Goal: Transaction & Acquisition: Book appointment/travel/reservation

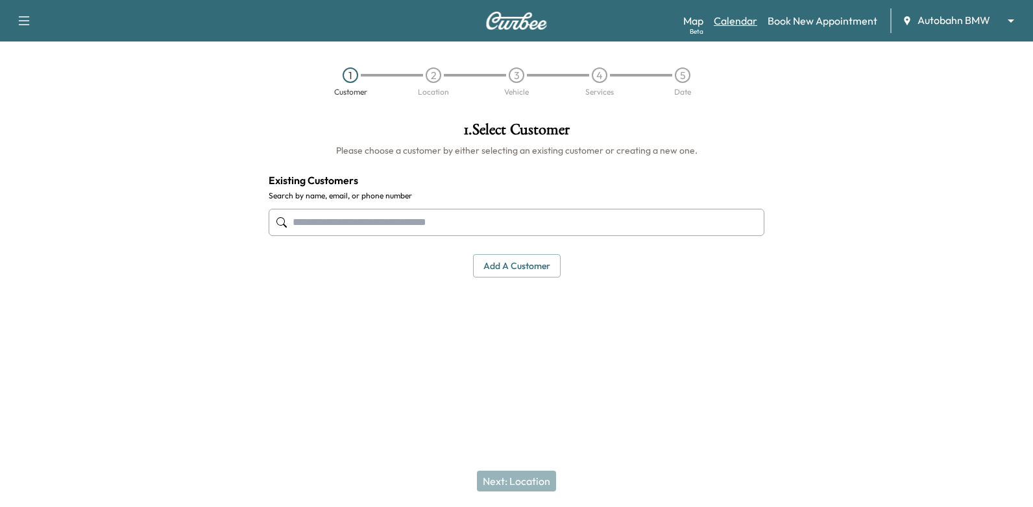
click at [749, 20] on link "Calendar" at bounding box center [735, 21] width 43 height 16
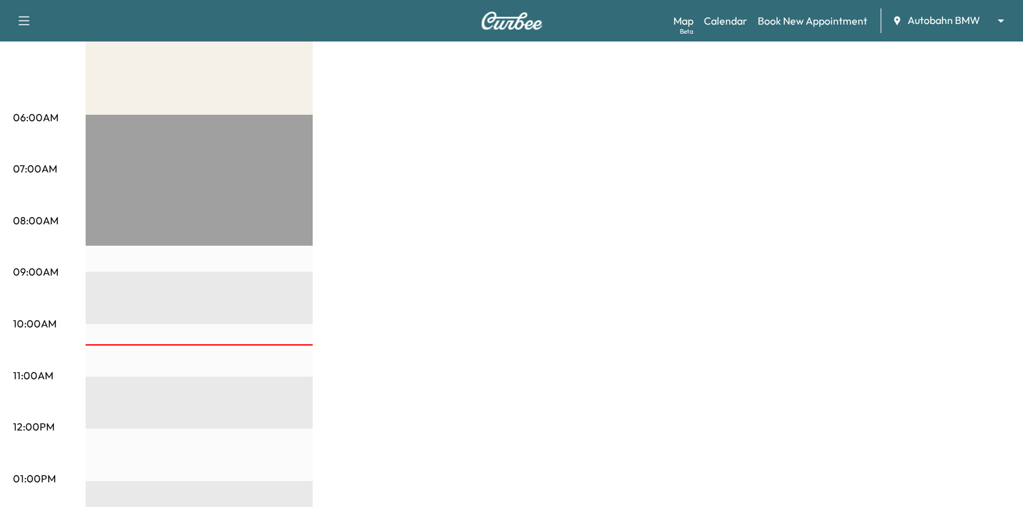
scroll to position [64, 0]
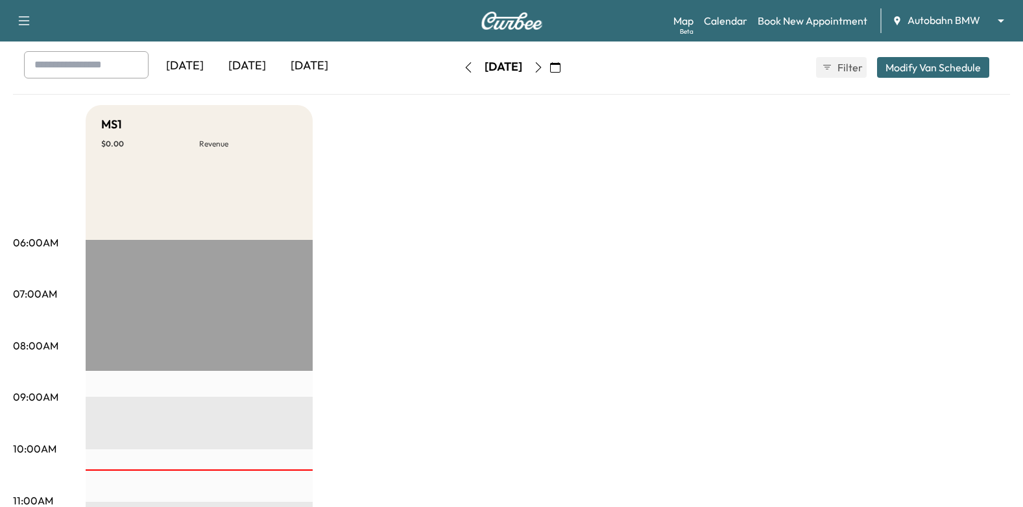
click at [544, 68] on icon "button" at bounding box center [538, 67] width 10 height 10
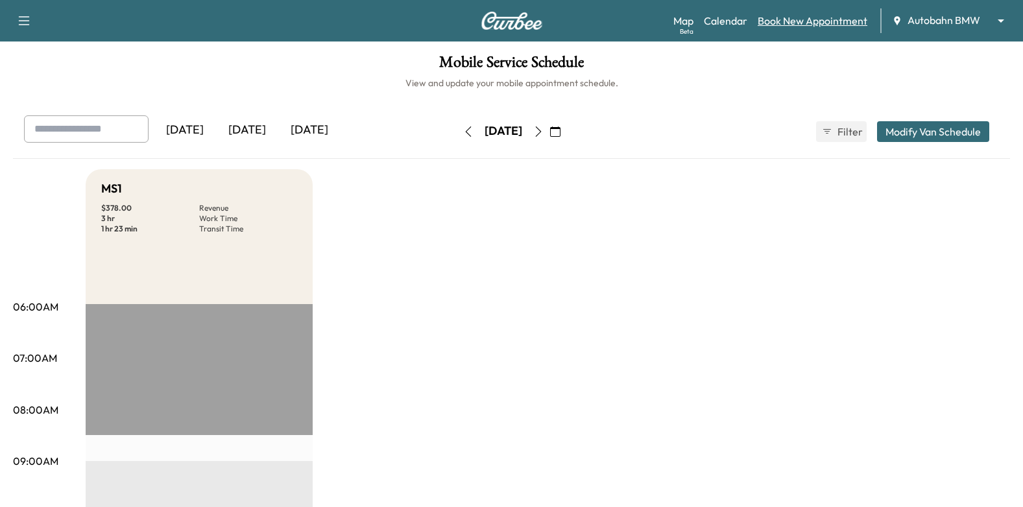
click at [831, 24] on link "Book New Appointment" at bounding box center [813, 21] width 110 height 16
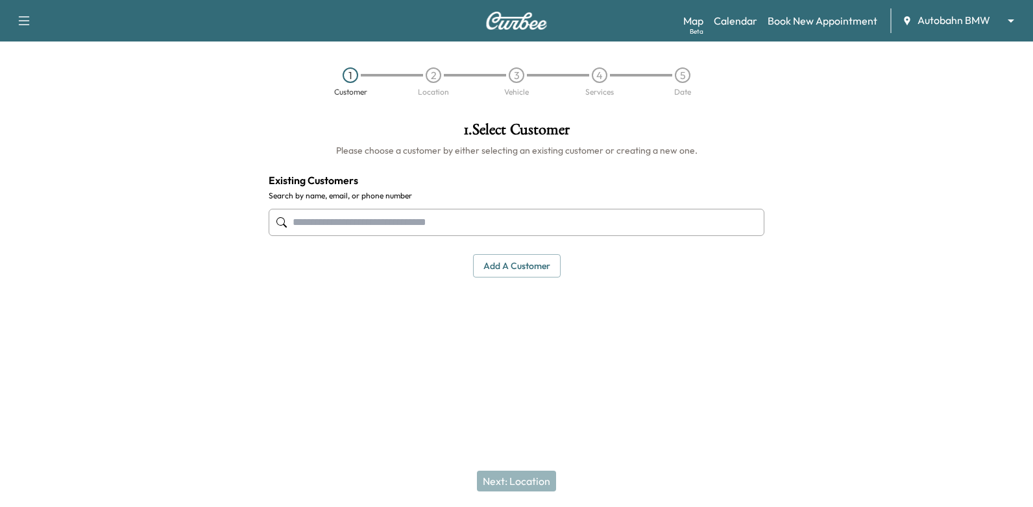
click at [531, 219] on input "text" at bounding box center [517, 222] width 496 height 27
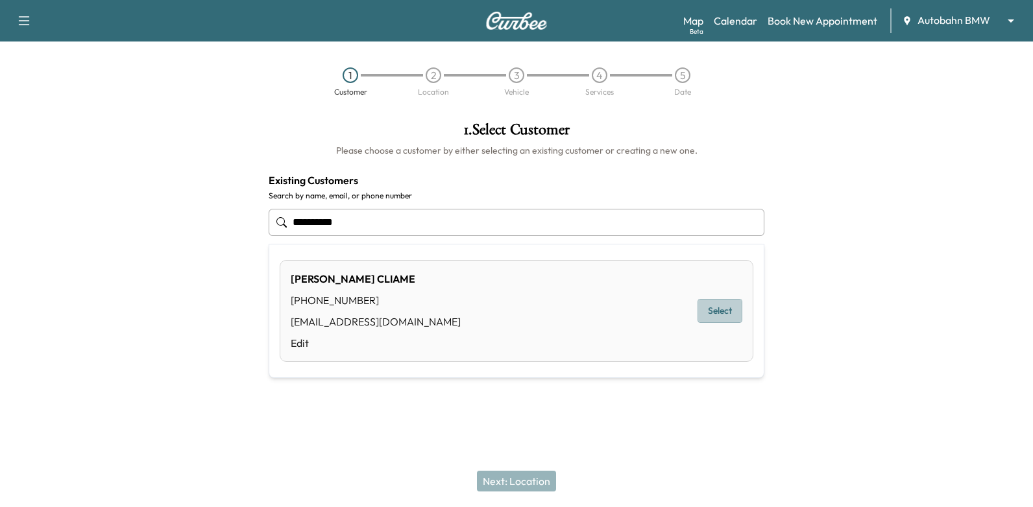
click at [727, 314] on button "Select" at bounding box center [720, 311] width 45 height 24
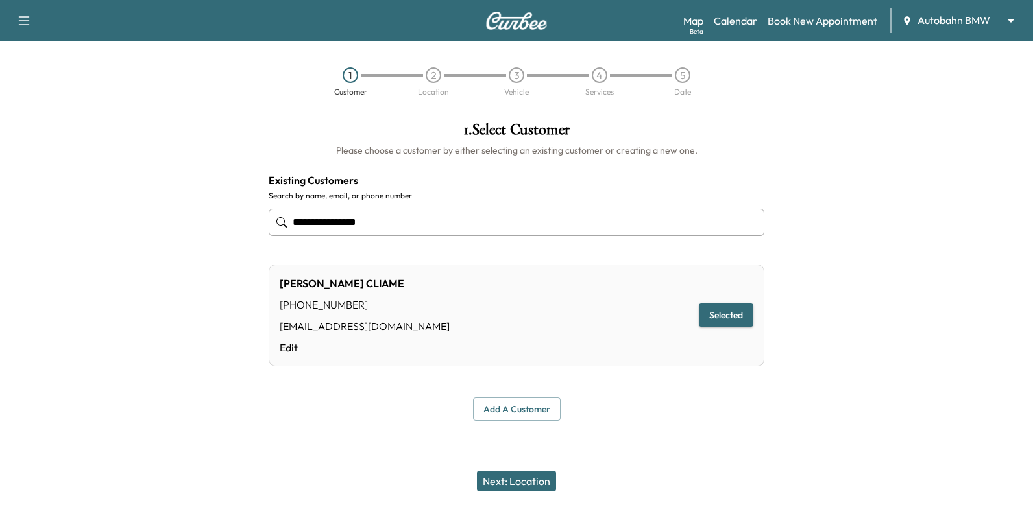
type input "**********"
click at [526, 480] on button "Next: Location" at bounding box center [516, 481] width 79 height 21
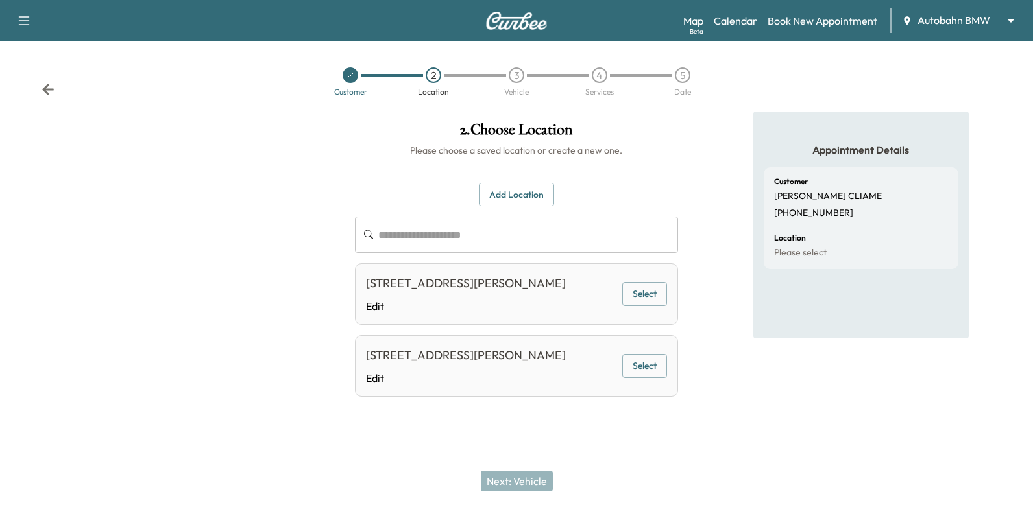
click at [637, 289] on button "Select" at bounding box center [644, 294] width 45 height 24
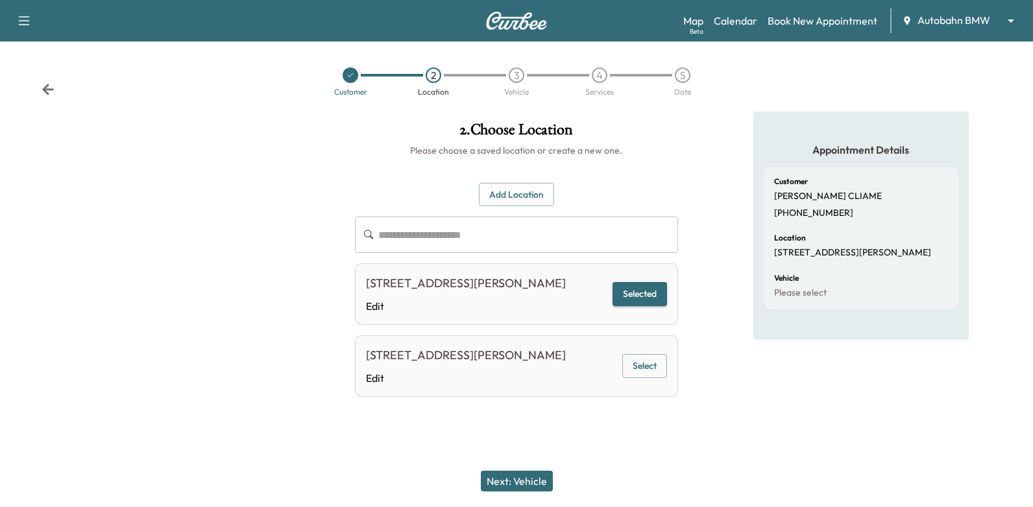
click at [517, 486] on button "Next: Vehicle" at bounding box center [517, 481] width 72 height 21
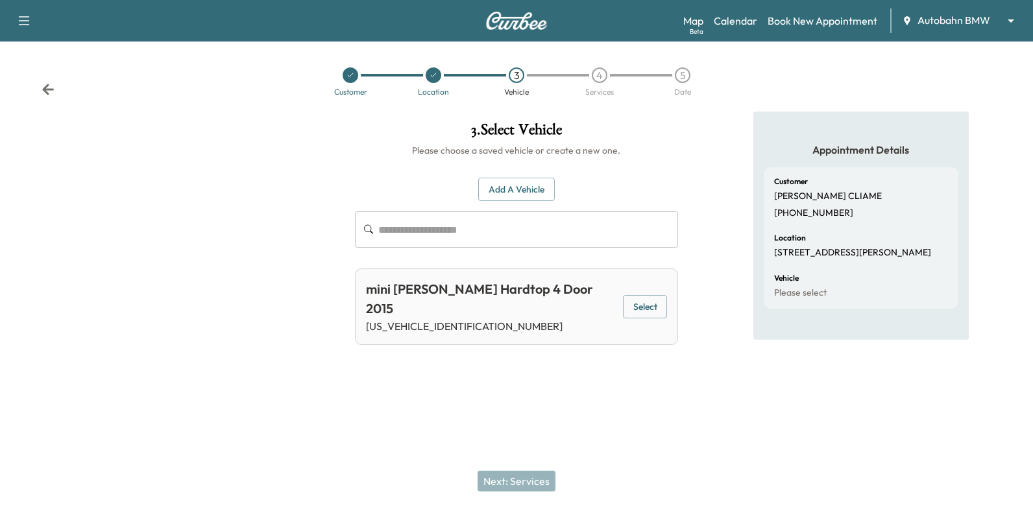
click at [668, 289] on div "mini [PERSON_NAME] Hardtop 4 Door 2015 [US_VEHICLE_IDENTIFICATION_NUMBER] Select" at bounding box center [517, 307] width 324 height 77
click at [646, 295] on button "Select" at bounding box center [645, 307] width 44 height 24
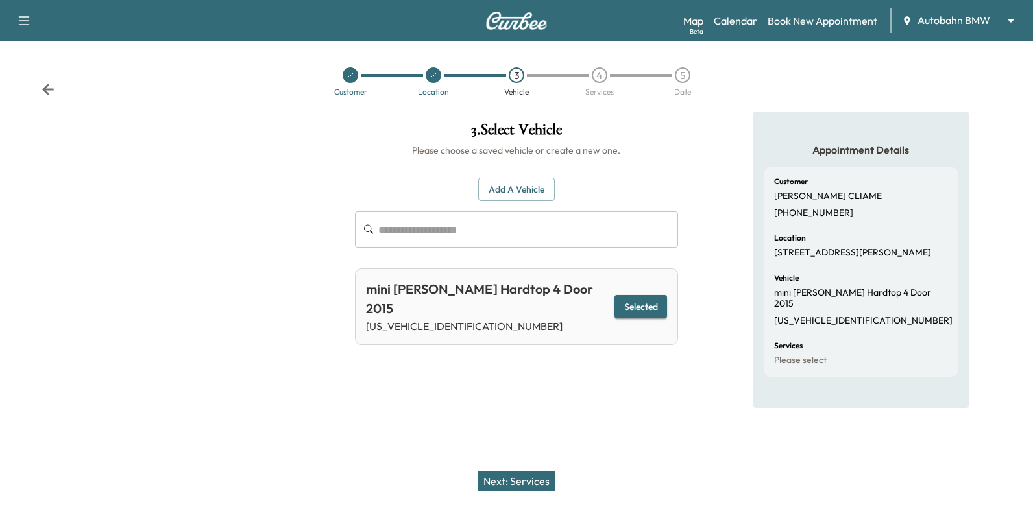
click at [508, 485] on button "Next: Services" at bounding box center [517, 481] width 78 height 21
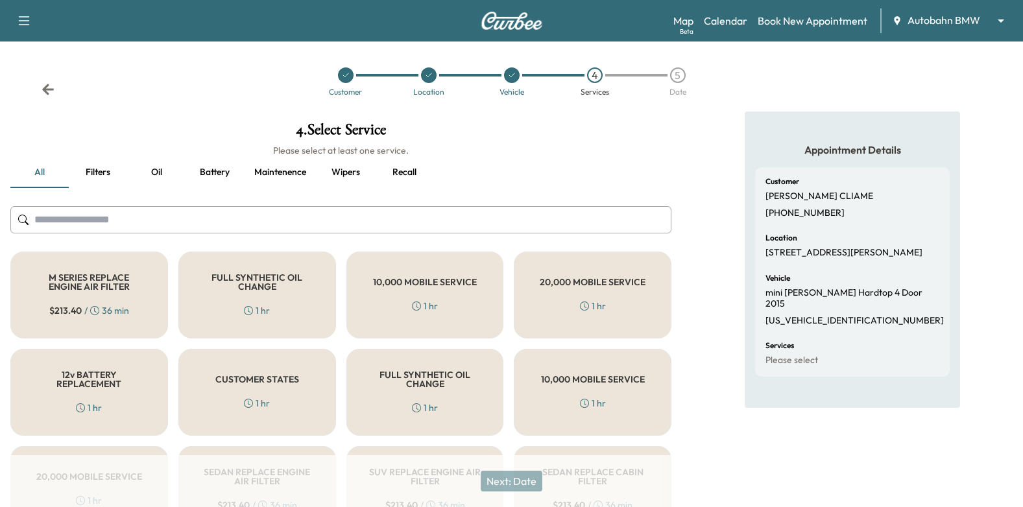
click at [290, 299] on div "FULL SYNTHETIC OIL CHANGE 1 hr" at bounding box center [257, 295] width 158 height 87
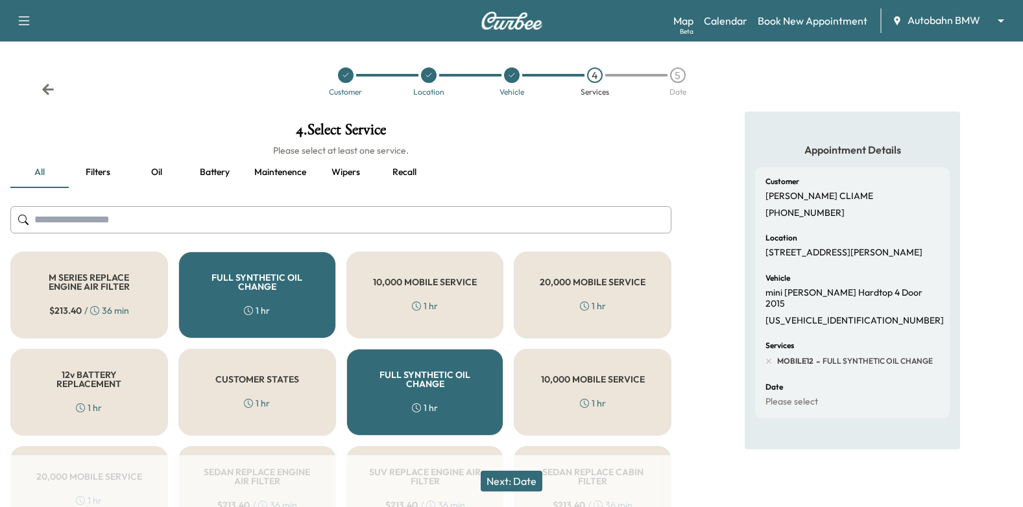
click at [517, 483] on button "Next: Date" at bounding box center [512, 481] width 62 height 21
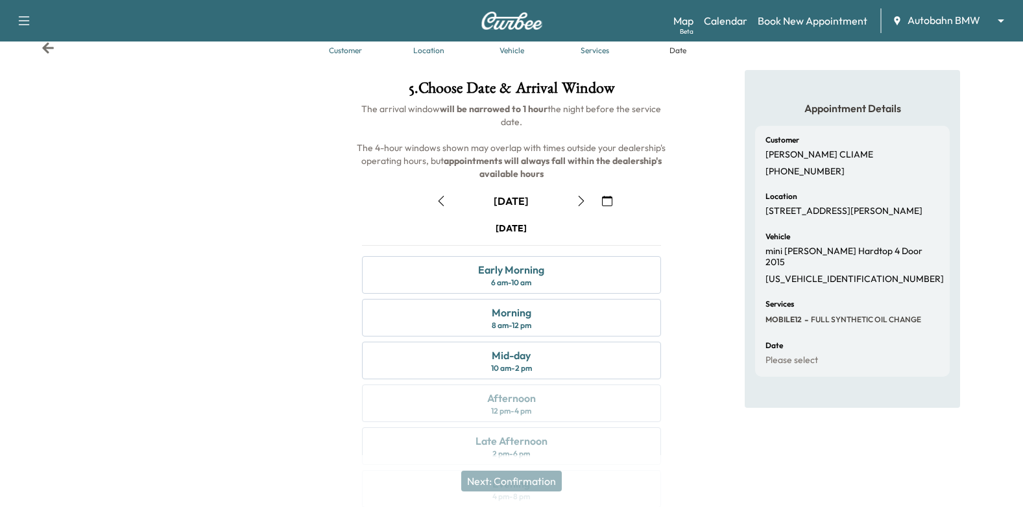
scroll to position [65, 0]
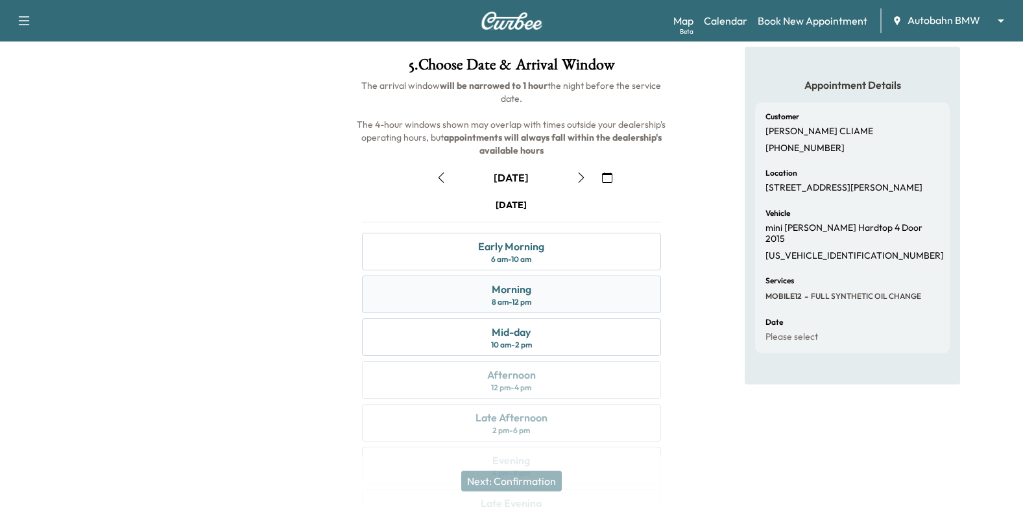
click at [572, 297] on div "Morning 8 am - 12 pm" at bounding box center [512, 295] width 300 height 38
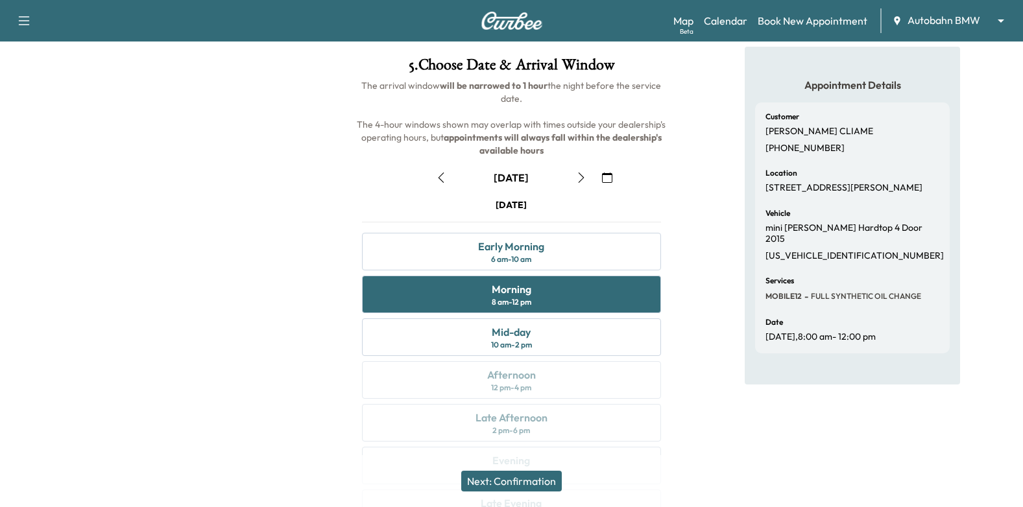
click at [548, 484] on button "Next: Confirmation" at bounding box center [511, 481] width 101 height 21
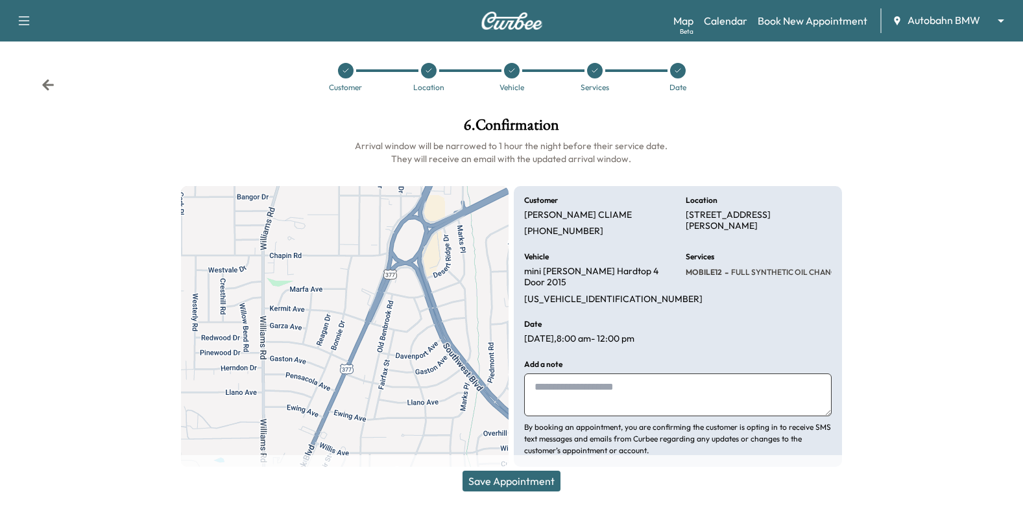
click at [652, 380] on textarea at bounding box center [678, 395] width 308 height 43
type textarea "**********"
click at [478, 489] on button "Save Appointment" at bounding box center [512, 481] width 98 height 21
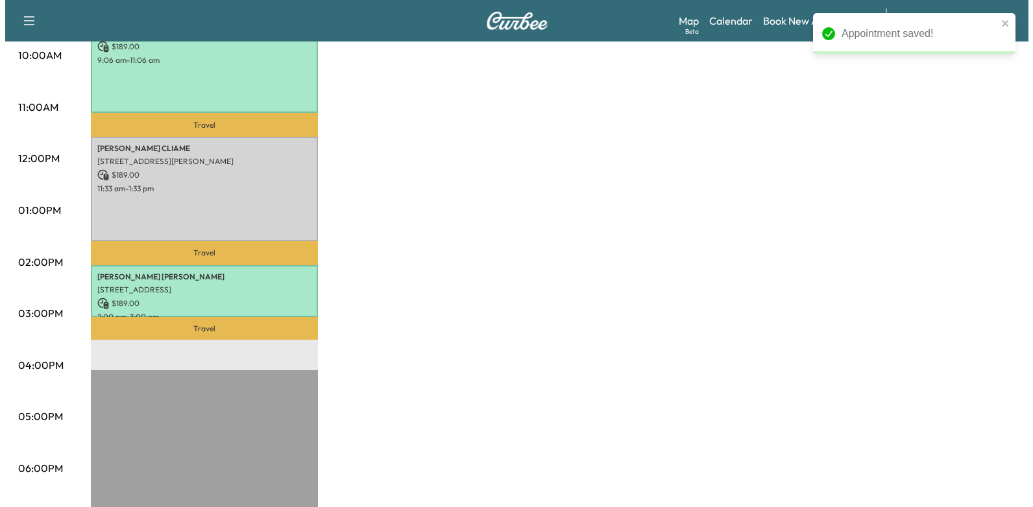
scroll to position [459, 0]
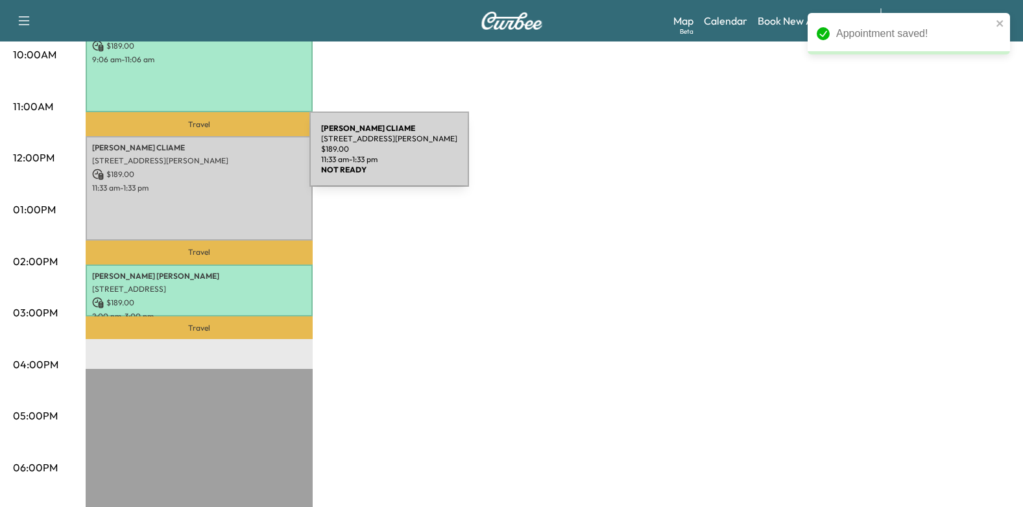
click at [212, 157] on p "[STREET_ADDRESS][PERSON_NAME]" at bounding box center [199, 161] width 214 height 10
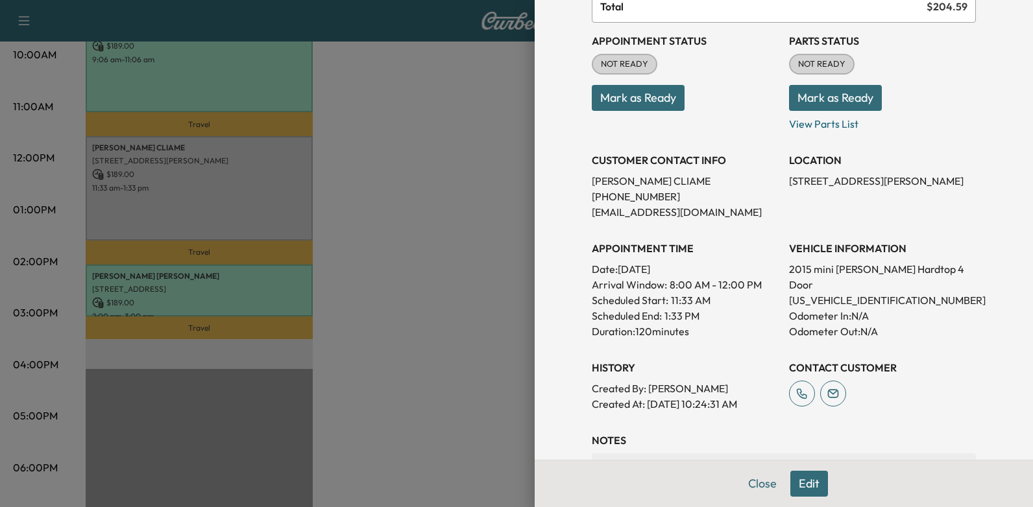
scroll to position [0, 0]
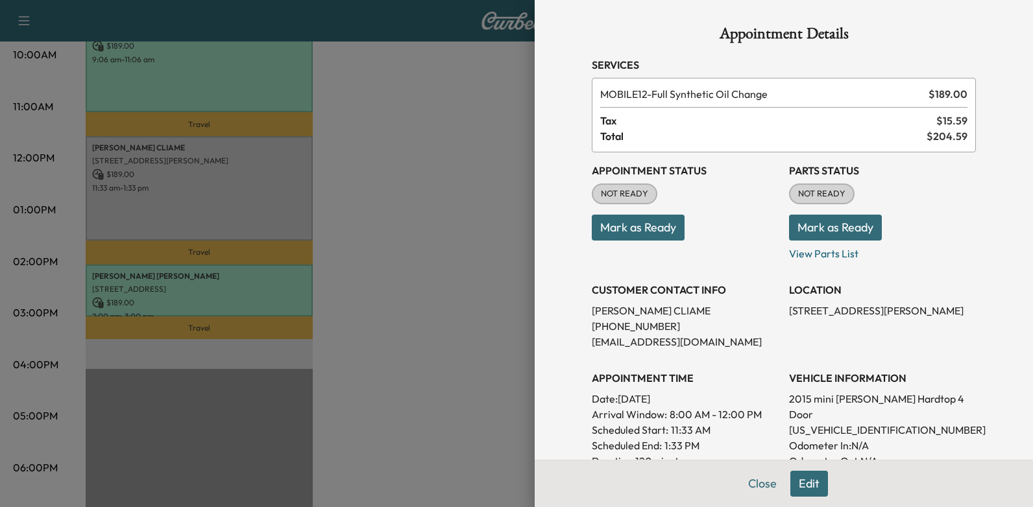
click at [653, 230] on button "Mark as Ready" at bounding box center [638, 228] width 93 height 26
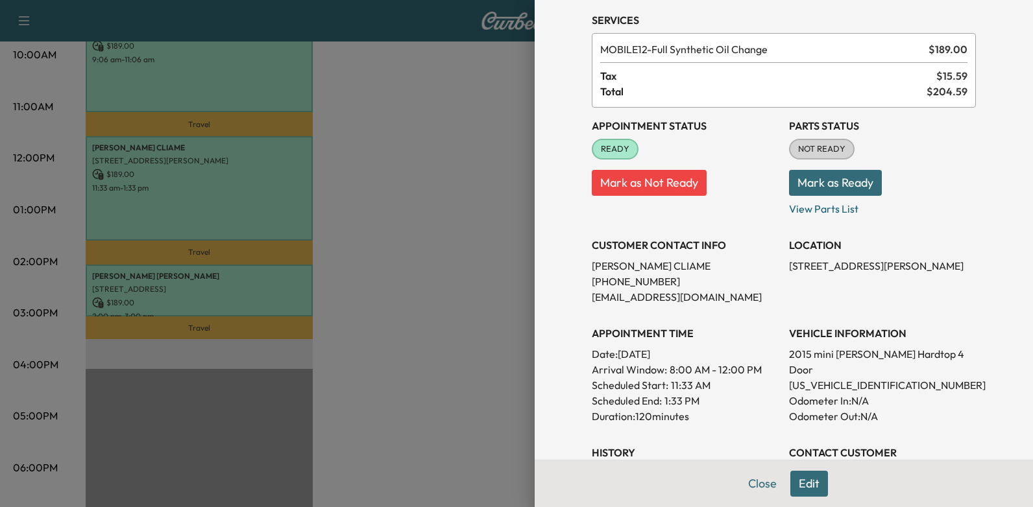
scroll to position [53, 0]
